Goal: Information Seeking & Learning: Check status

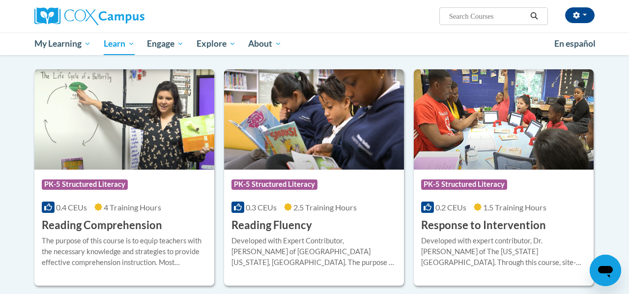
scroll to position [827, 0]
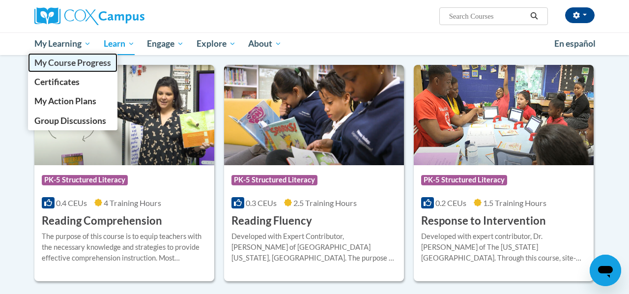
click at [67, 63] on span "My Course Progress" at bounding box center [72, 62] width 77 height 10
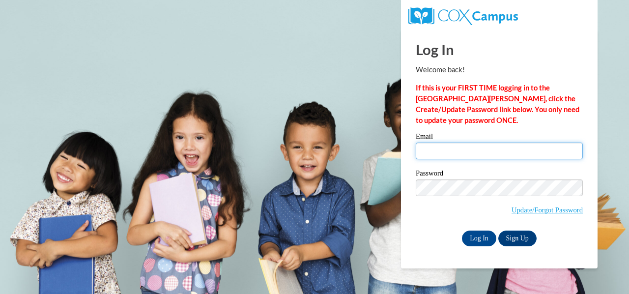
click at [427, 149] on input "Email" at bounding box center [499, 151] width 167 height 17
type input "denkm@ripon.k12.wi.us"
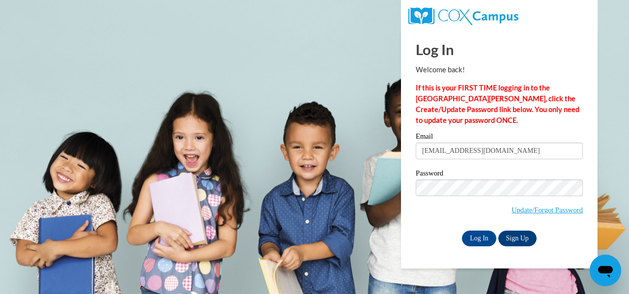
click at [532, 175] on label "Password" at bounding box center [499, 175] width 167 height 10
click at [484, 237] on input "Log In" at bounding box center [479, 238] width 34 height 16
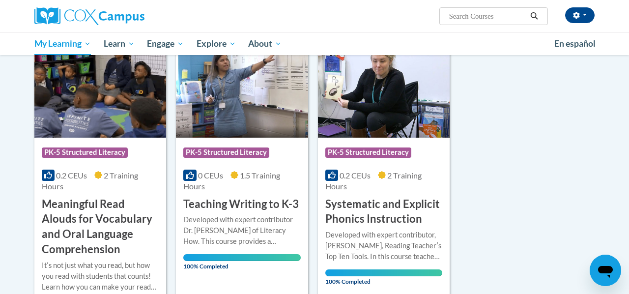
scroll to position [310, 0]
